Goal: Navigation & Orientation: Find specific page/section

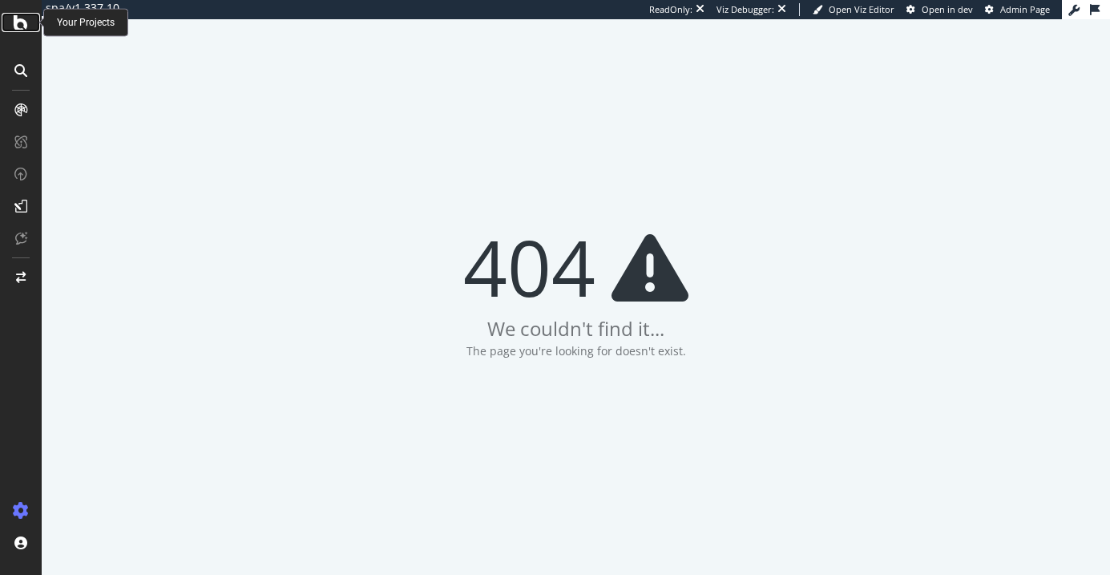
click at [22, 26] on icon at bounding box center [21, 22] width 14 height 19
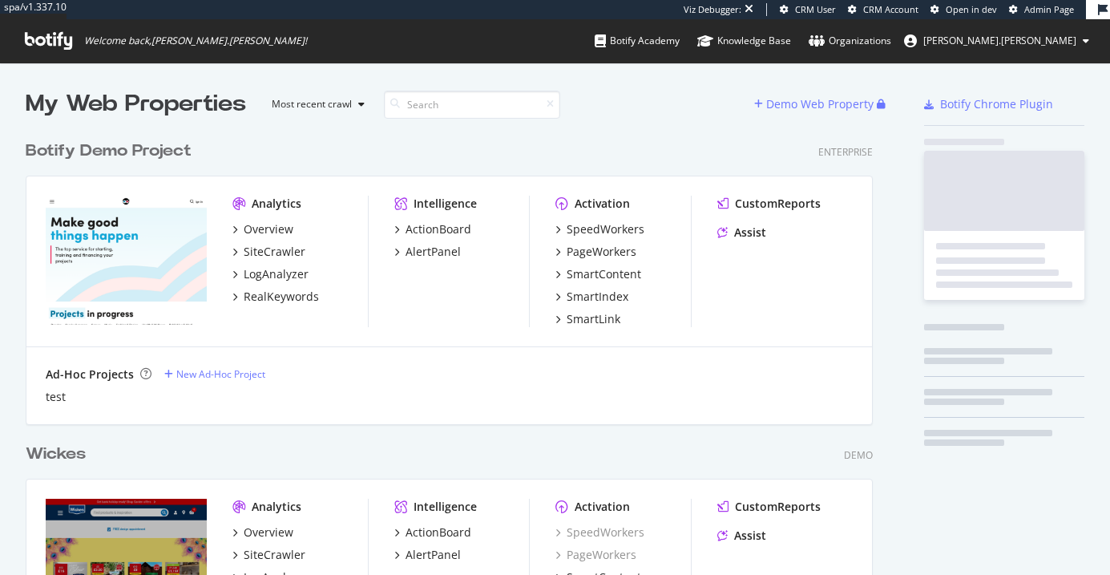
scroll to position [3678, 860]
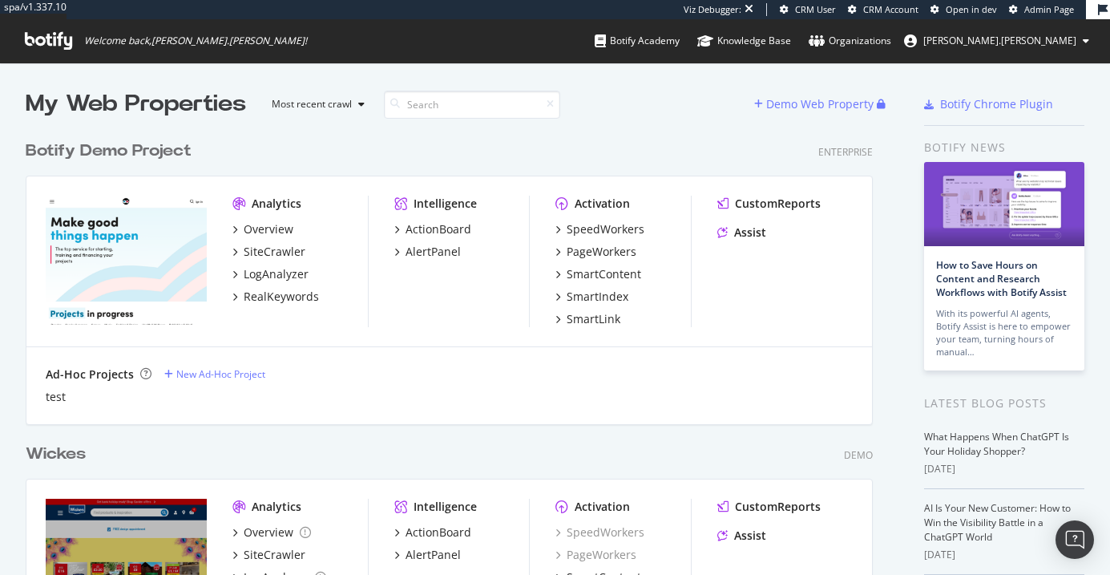
click at [1033, 9] on span "Admin Page" at bounding box center [1050, 9] width 50 height 12
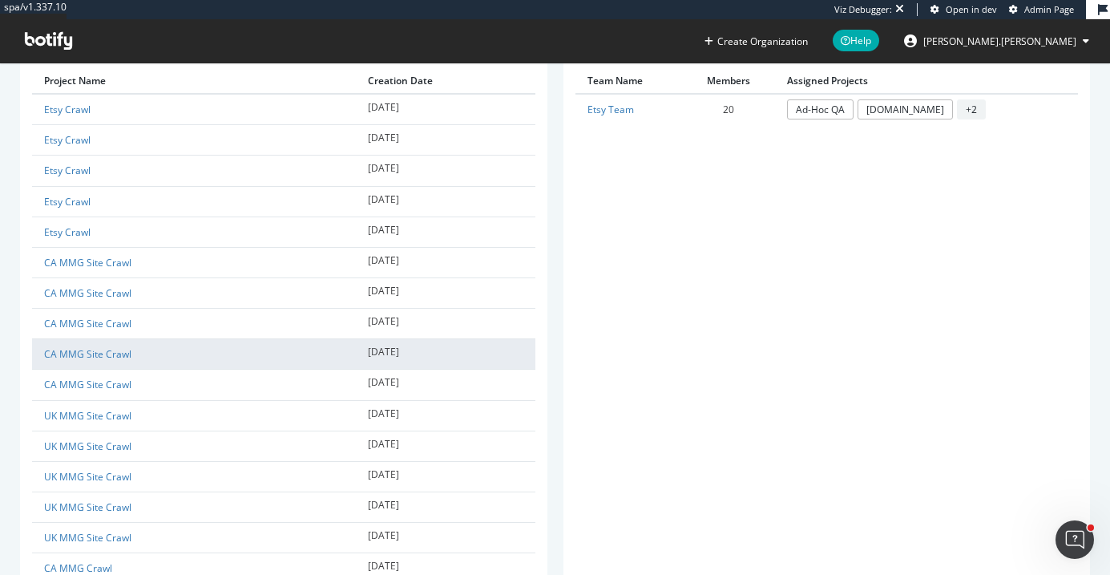
scroll to position [568, 0]
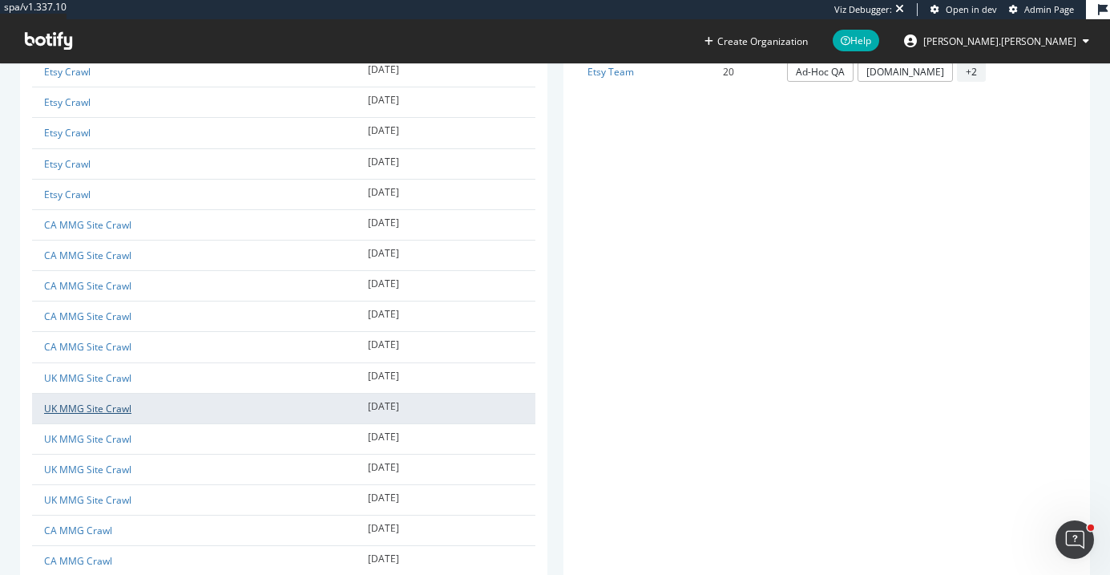
click at [118, 406] on link "UK MMG Site Crawl" at bounding box center [87, 409] width 87 height 14
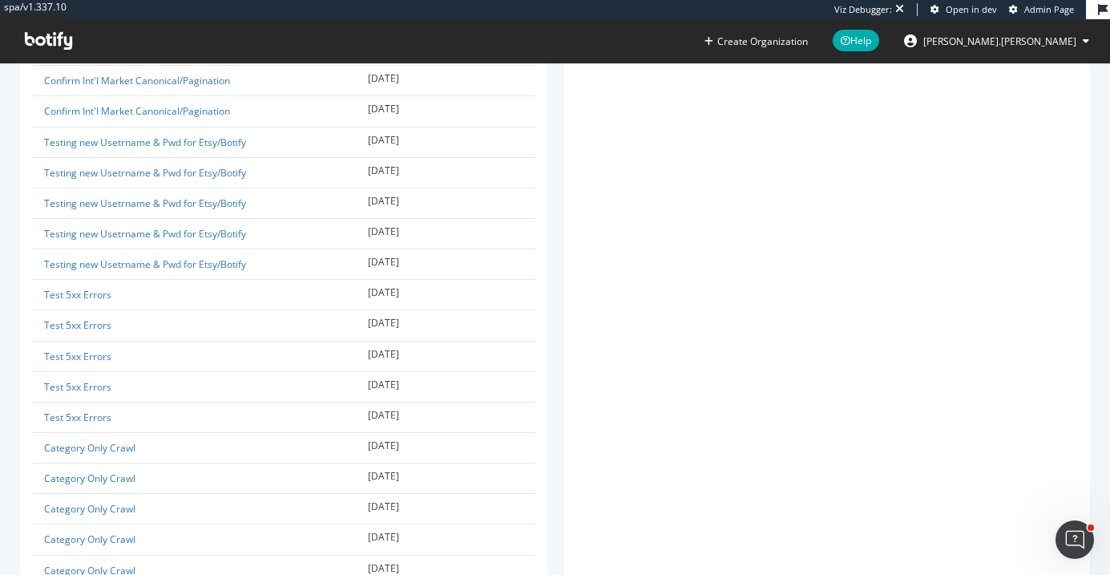
scroll to position [1069, 0]
